Goal: Task Accomplishment & Management: Complete application form

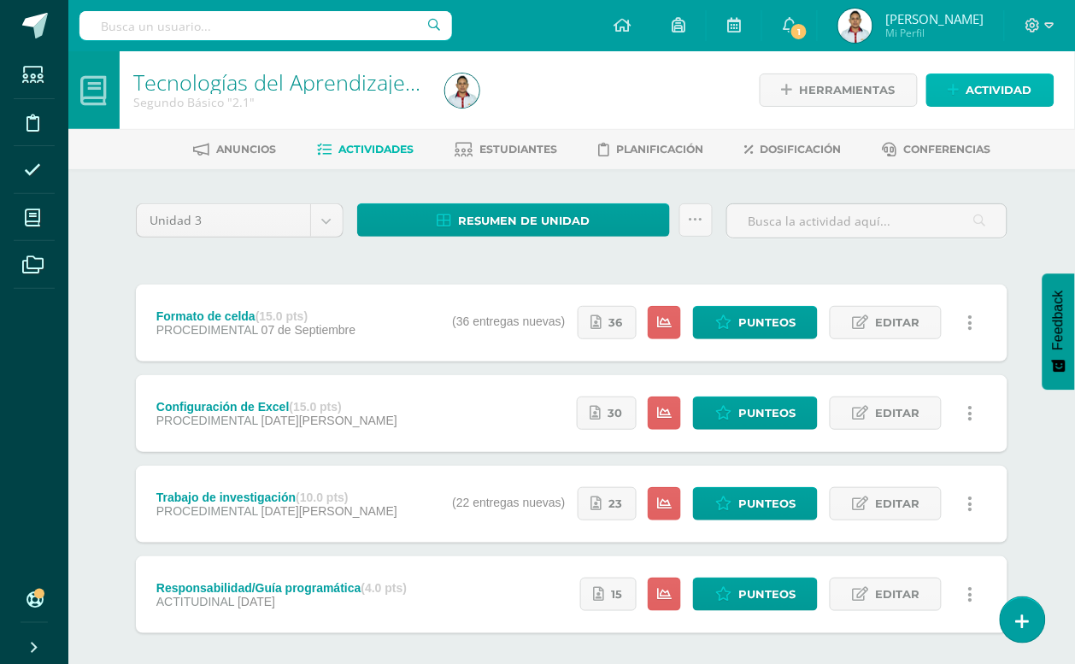
click at [988, 75] on span "Actividad" at bounding box center [999, 90] width 66 height 32
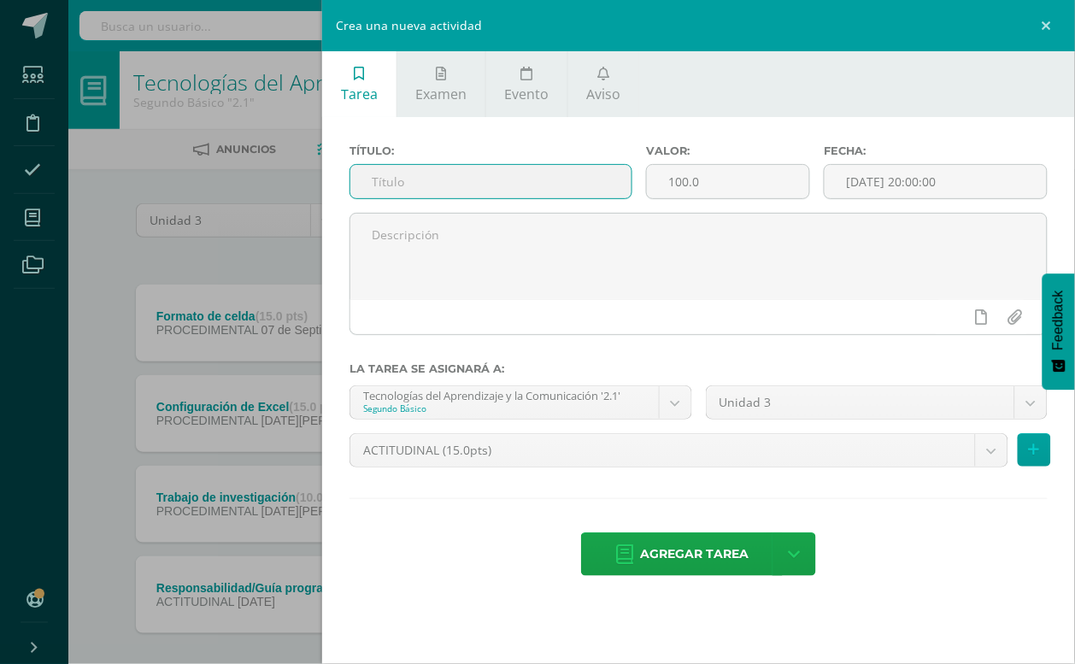
click at [464, 190] on input "text" at bounding box center [490, 181] width 281 height 33
type input "Funciones básicas"
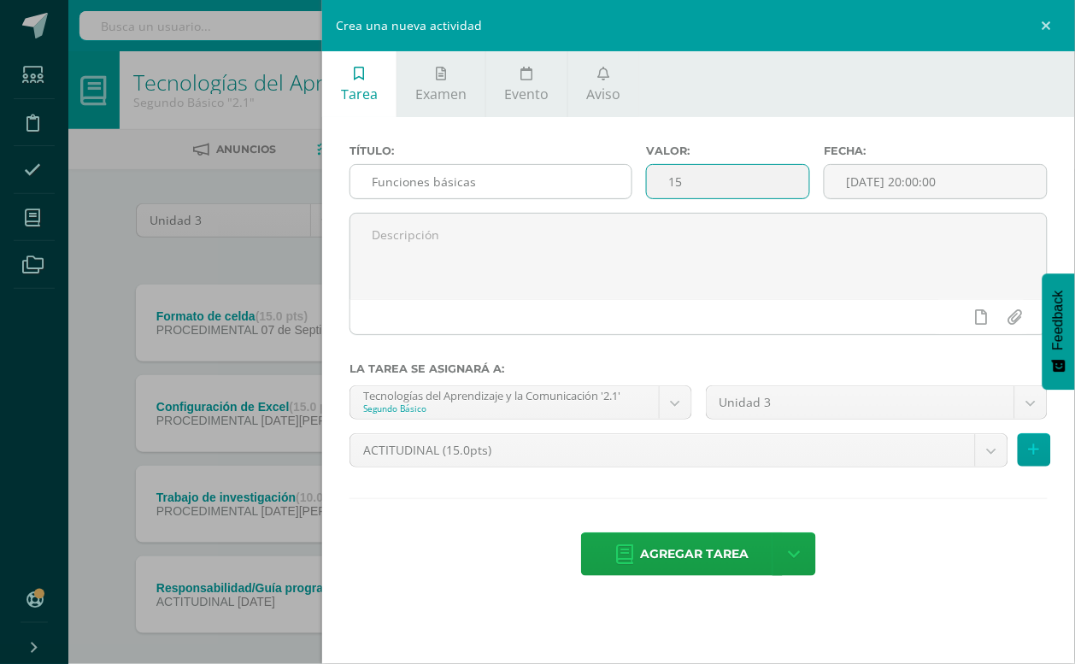
type input "15"
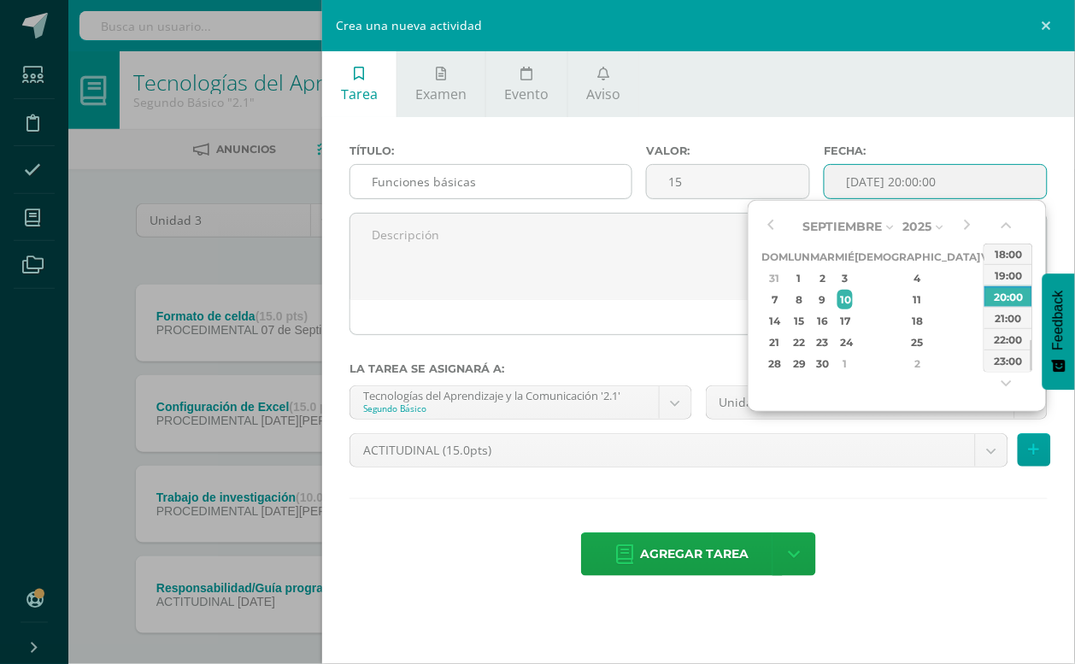
type input "[DATE] 20:00"
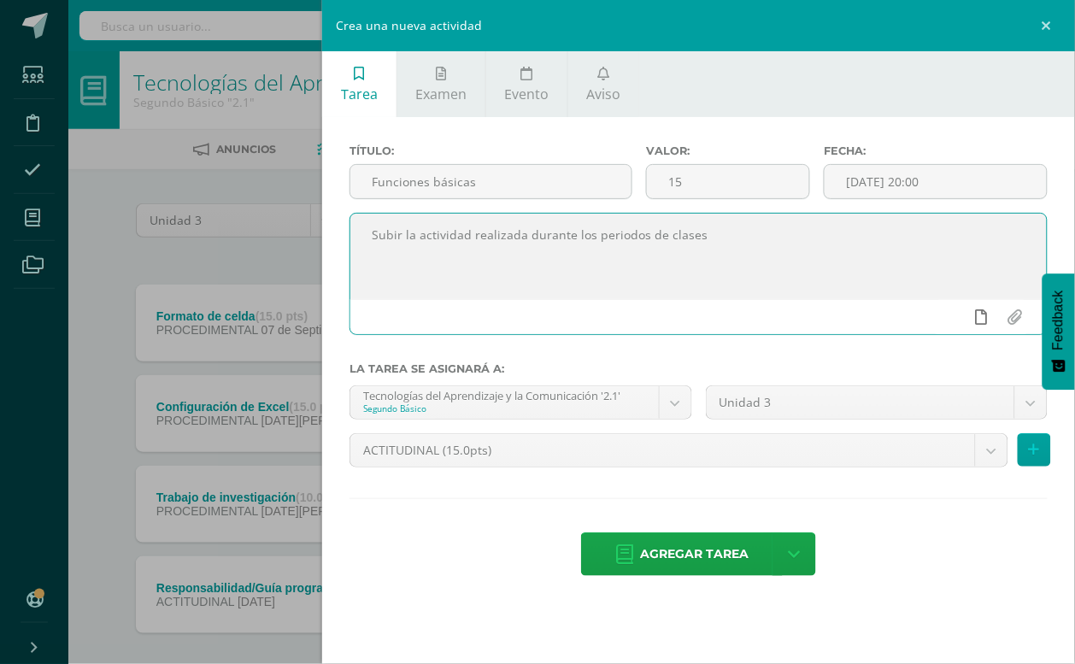
type textarea "Subir la actividad realizada durante los periodos de clases"
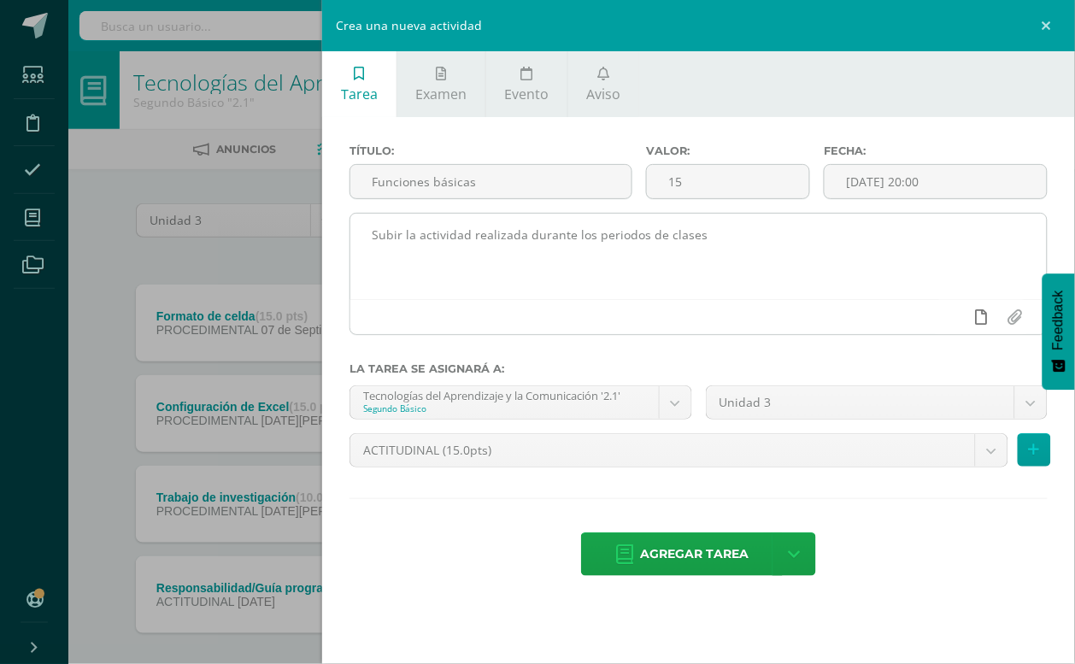
drag, startPoint x: 978, startPoint y: 327, endPoint x: 974, endPoint y: 316, distance: 11.9
click at [979, 326] on link at bounding box center [980, 317] width 33 height 32
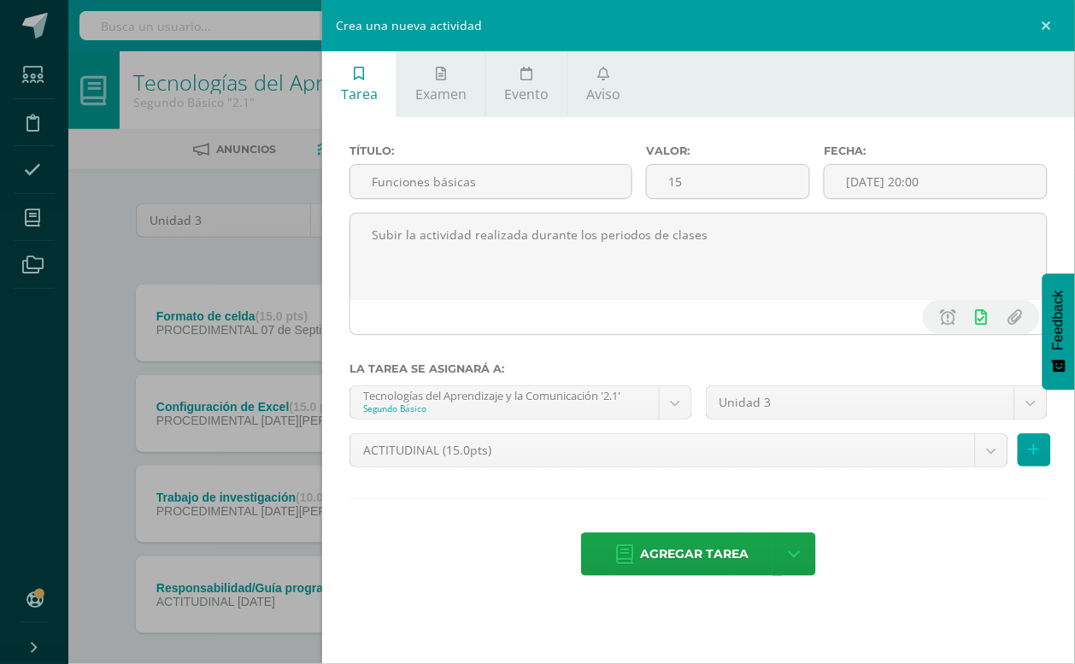
drag, startPoint x: 933, startPoint y: 180, endPoint x: 936, endPoint y: 160, distance: 20.8
click at [935, 163] on div "Fecha: [DATE] 20:00" at bounding box center [935, 178] width 237 height 68
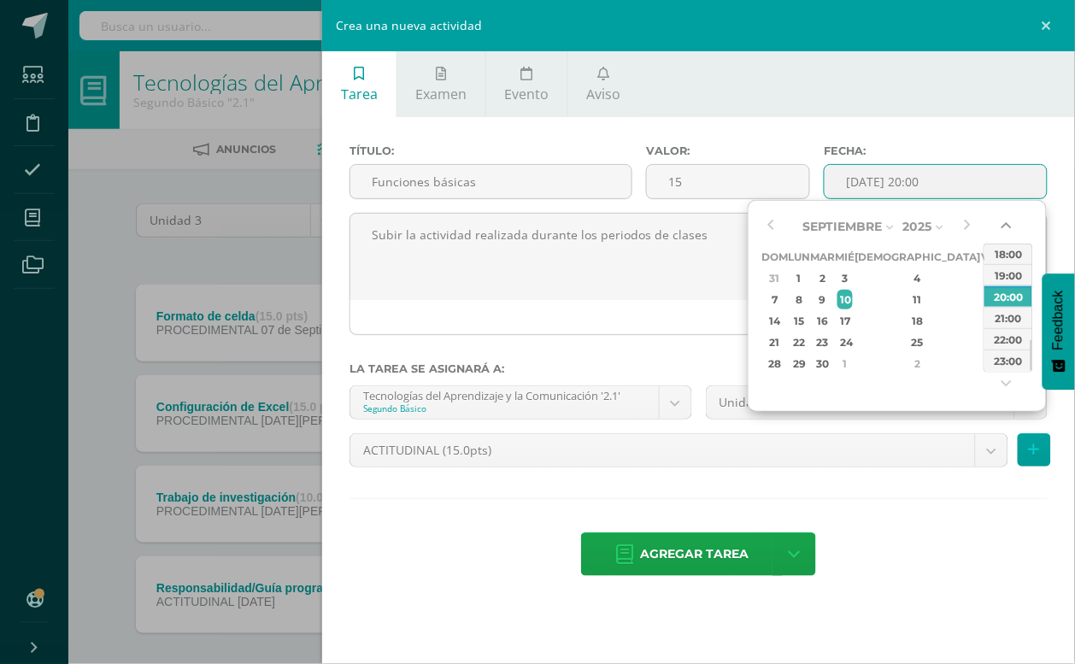
click at [1008, 222] on button "button" at bounding box center [1007, 229] width 17 height 26
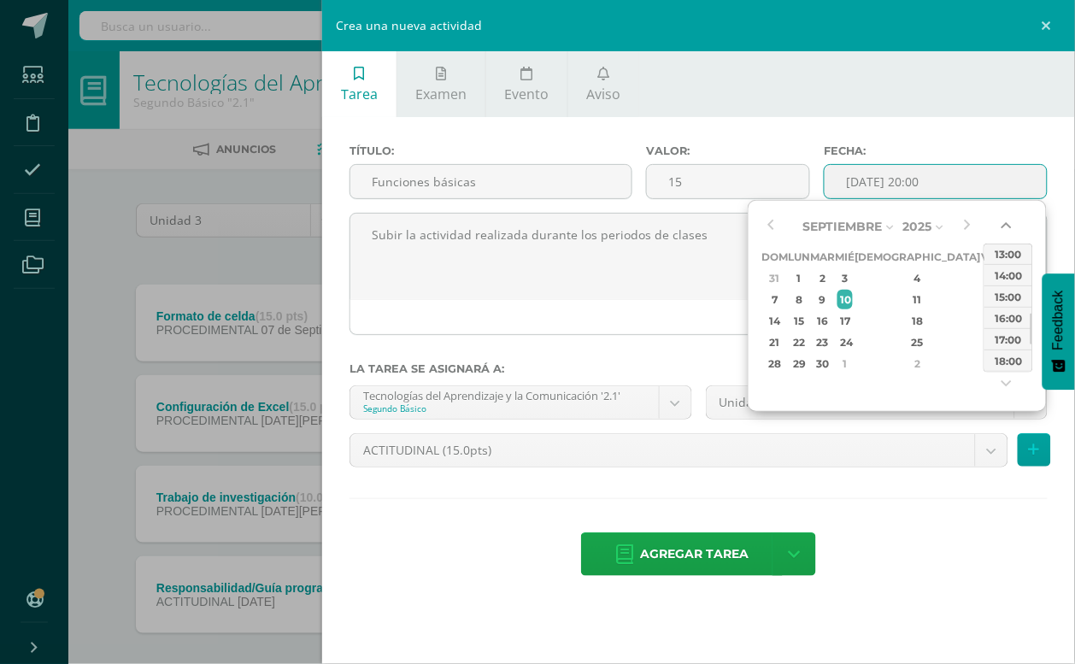
click at [1008, 222] on button "button" at bounding box center [1007, 229] width 17 height 26
click at [1008, 220] on button "button" at bounding box center [1007, 229] width 17 height 26
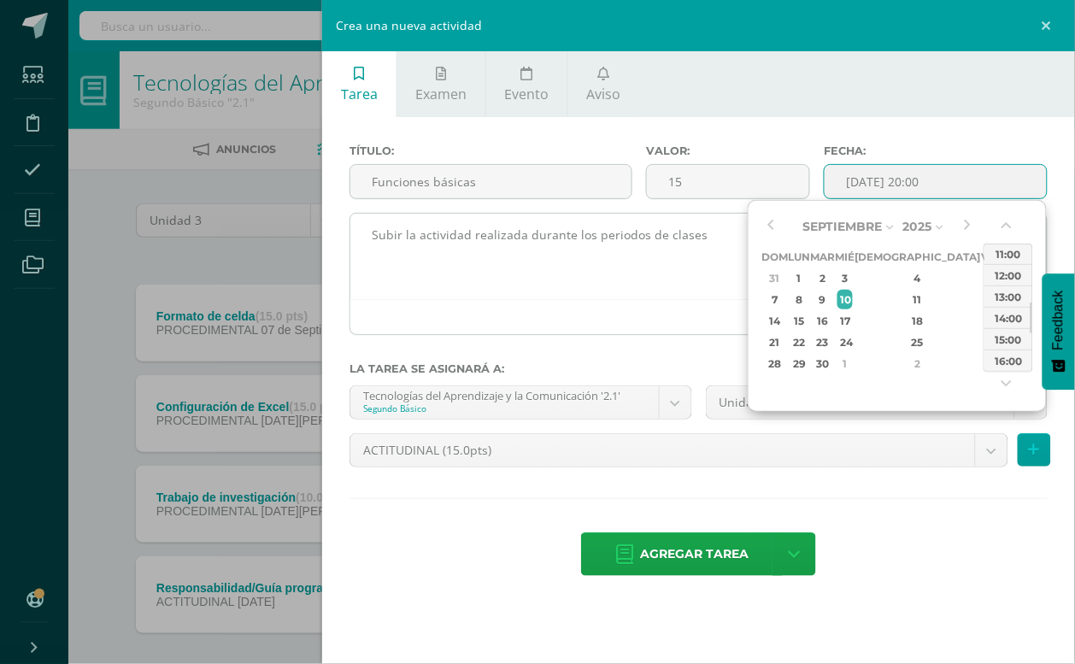
drag, startPoint x: 1006, startPoint y: 256, endPoint x: 901, endPoint y: 259, distance: 105.1
click at [1006, 255] on div "11:00" at bounding box center [1008, 253] width 48 height 21
type input "[DATE] 11:00"
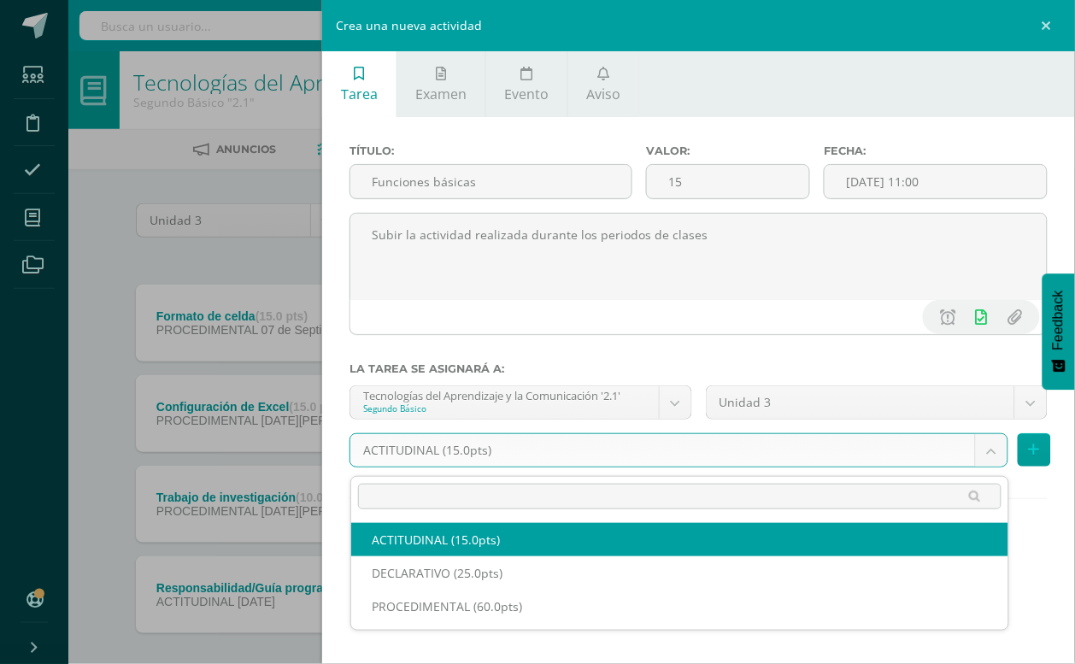
click at [991, 461] on body "Estudiantes Disciplina Asistencia Mis cursos Archivos Soporte Ayuda Reportar un…" at bounding box center [537, 373] width 1075 height 747
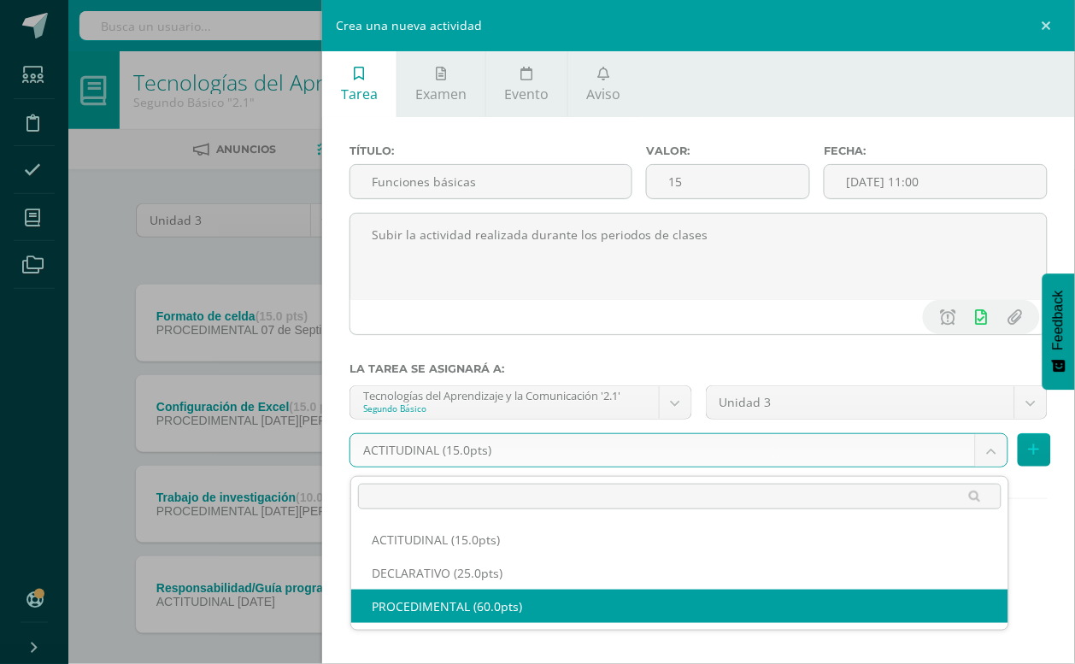
select select "31853"
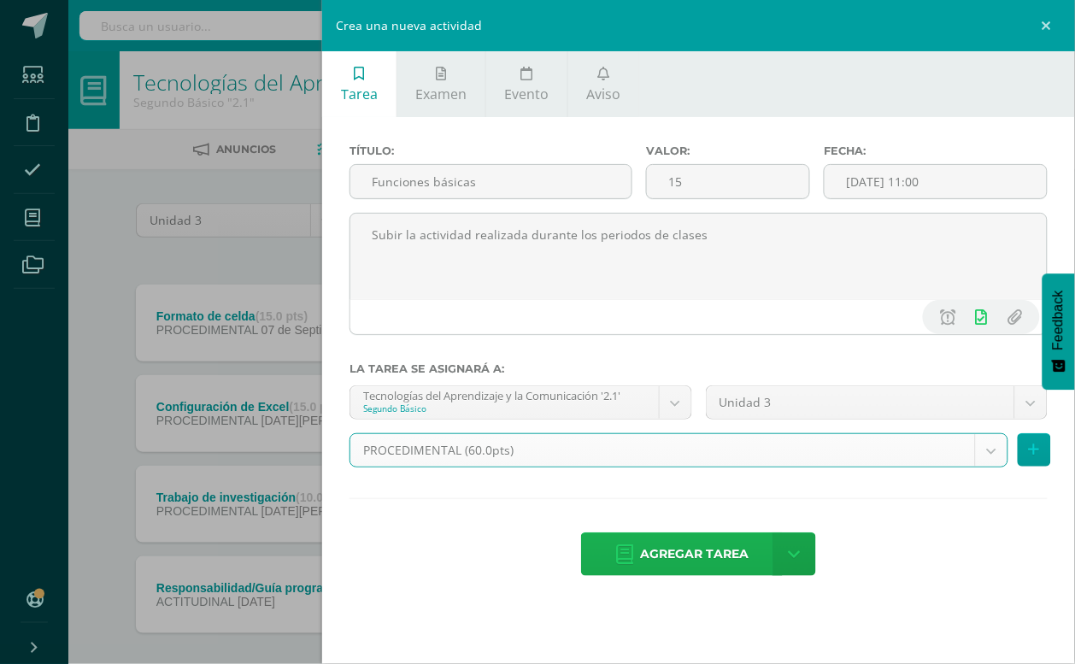
click at [646, 568] on span "Agregar tarea" at bounding box center [694, 554] width 108 height 42
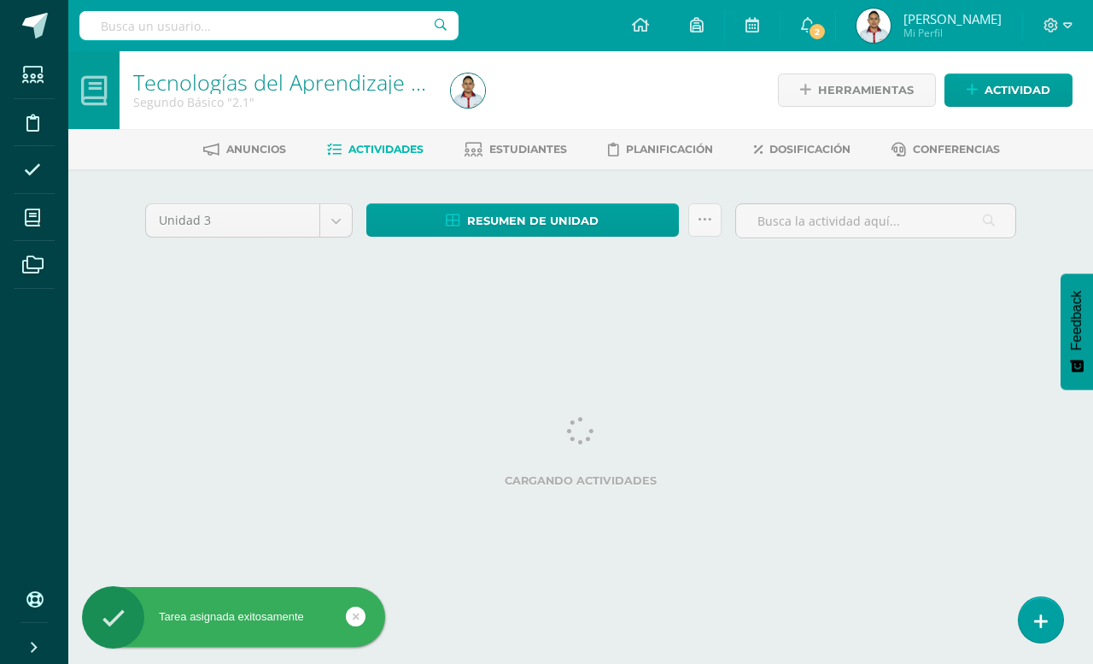
click at [355, 616] on icon at bounding box center [356, 617] width 7 height 20
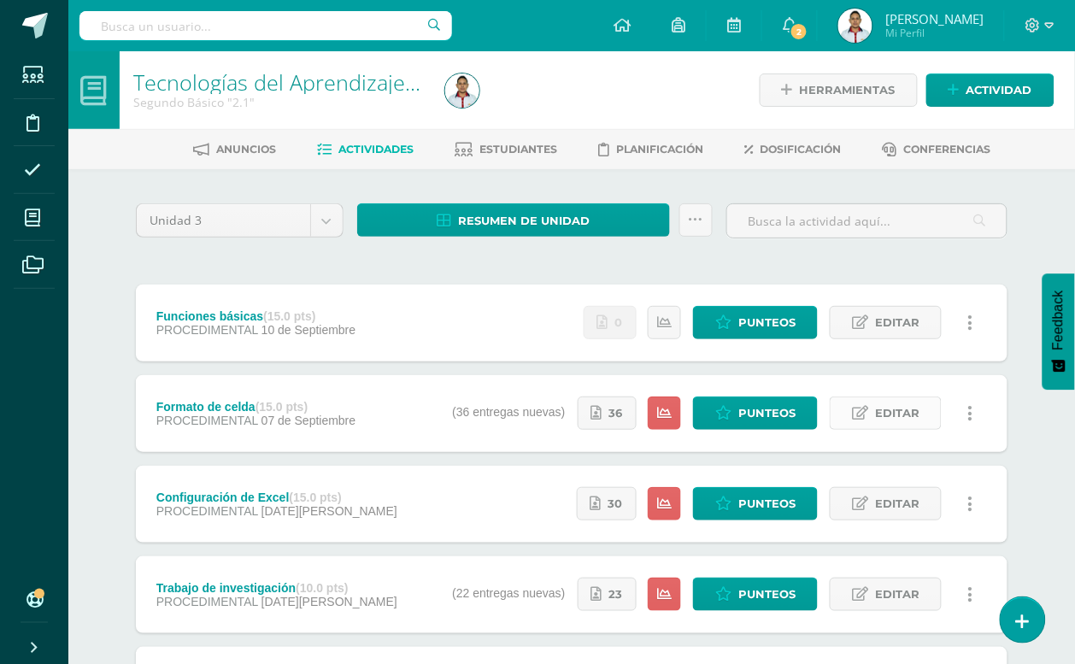
click at [891, 413] on span "Editar" at bounding box center [897, 413] width 44 height 32
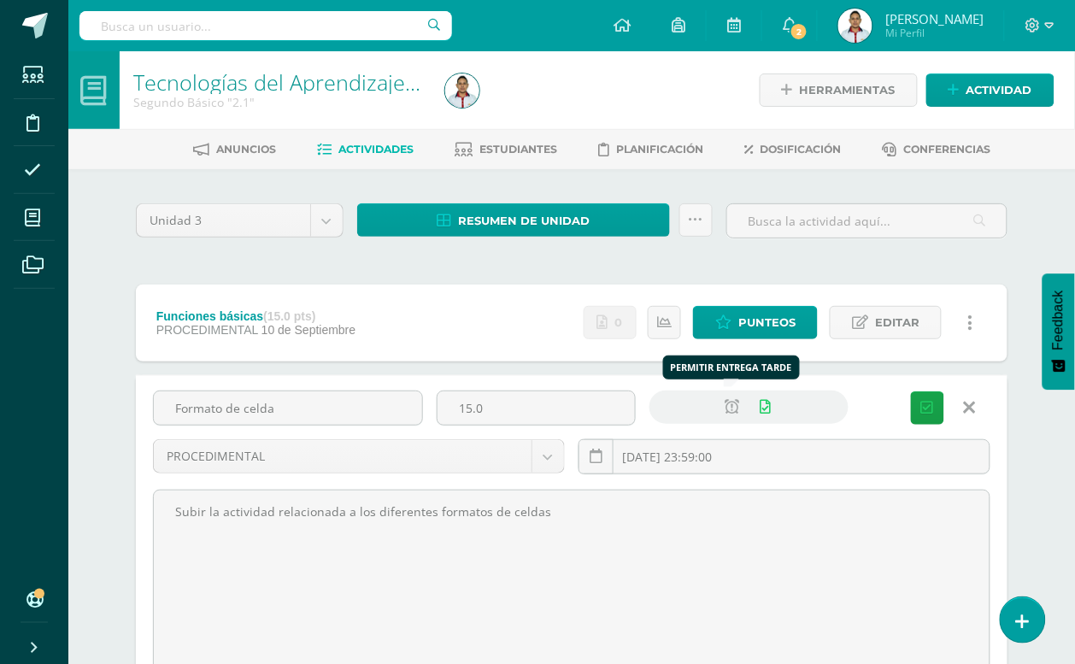
click at [729, 413] on icon at bounding box center [732, 407] width 15 height 15
click at [927, 401] on icon "submit" at bounding box center [927, 408] width 13 height 15
